Goal: Register for event/course

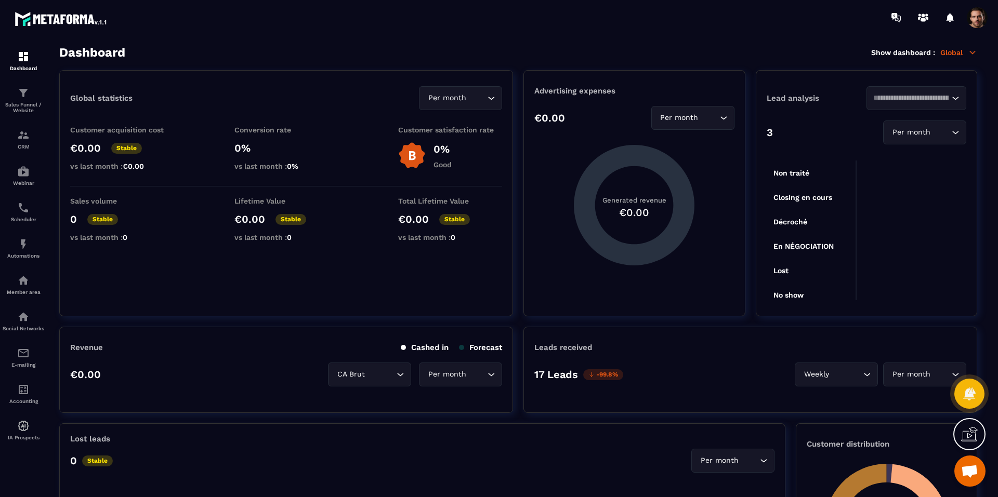
click at [147, 46] on div "Dashboard Show dashboard : Global" at bounding box center [518, 52] width 918 height 15
click at [21, 98] on img at bounding box center [23, 93] width 12 height 12
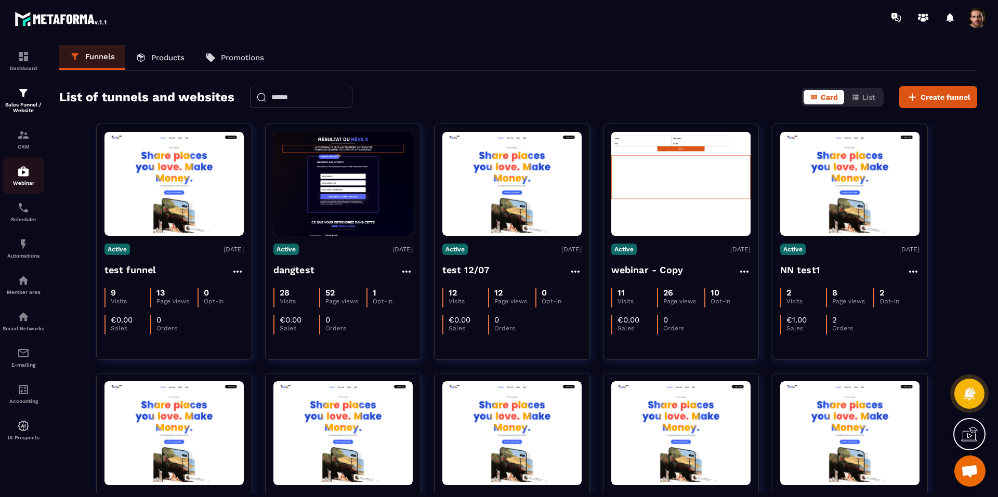
click at [27, 180] on div "Webinar" at bounding box center [24, 175] width 42 height 21
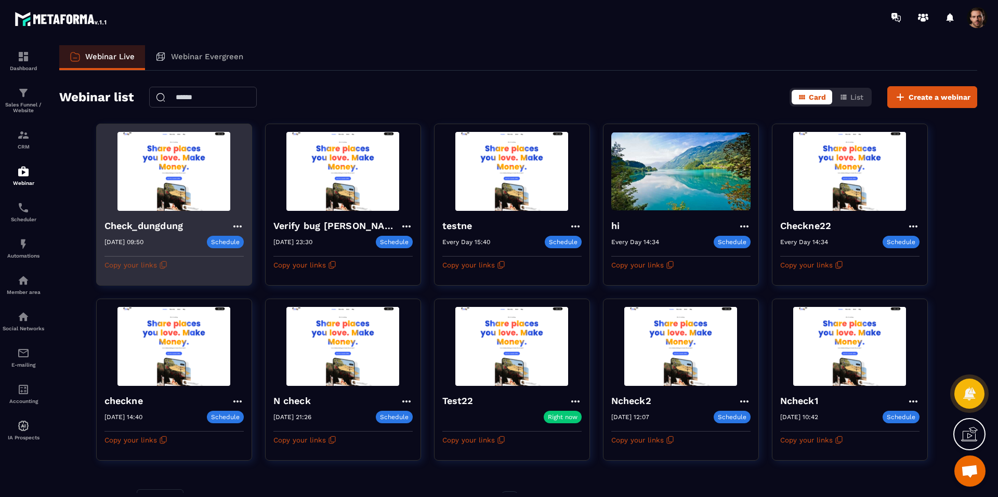
click at [135, 265] on button "Copy your links" at bounding box center [135, 265] width 63 height 17
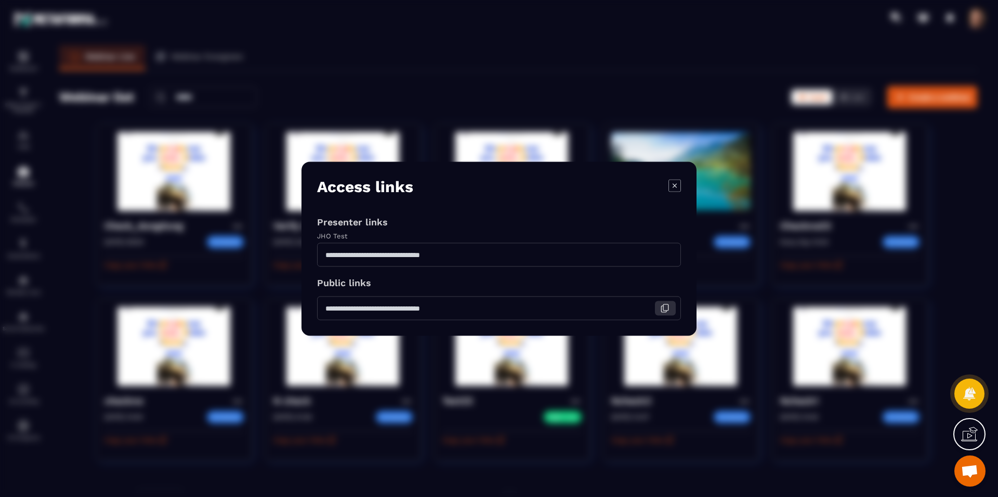
click at [663, 312] on icon "Modal window" at bounding box center [664, 308] width 9 height 9
click at [393, 42] on div "Modal window" at bounding box center [499, 248] width 998 height 497
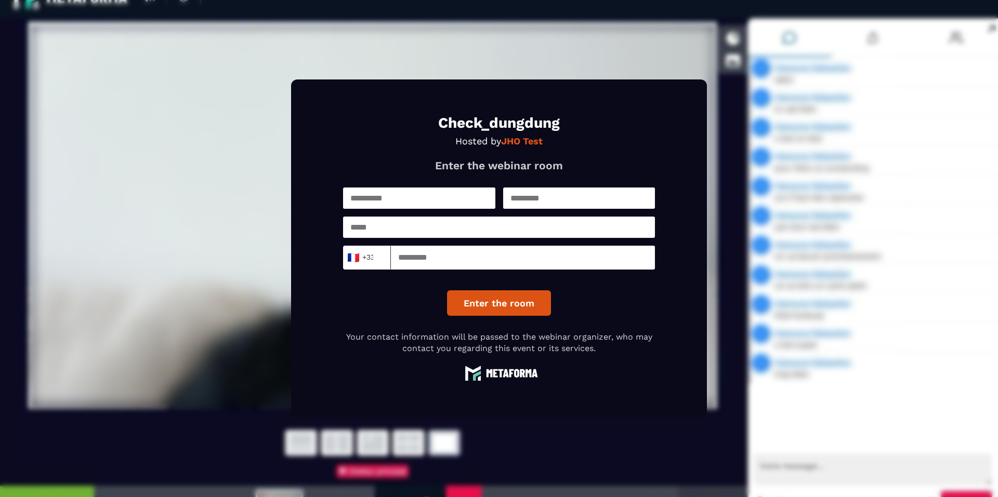
click at [517, 260] on input at bounding box center [523, 258] width 264 height 24
type input "*********"
